Goal: Answer question/provide support

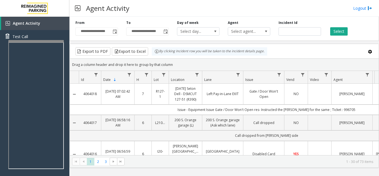
click at [254, 96] on link "Gate / Door Won't Open" at bounding box center [264, 94] width 34 height 11
click at [252, 97] on link "Gate / Door Won't Open" at bounding box center [264, 94] width 34 height 11
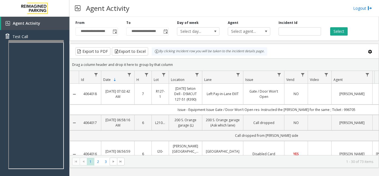
click at [252, 97] on link "Gate / Door Won't Open" at bounding box center [264, 94] width 34 height 11
